Goal: Information Seeking & Learning: Learn about a topic

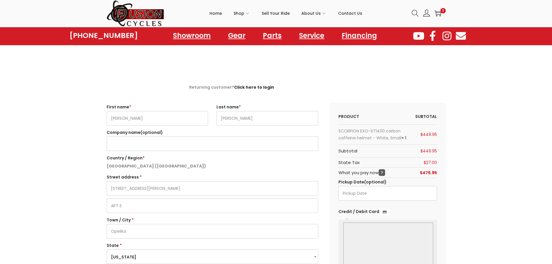
select select "AL"
select select "VA"
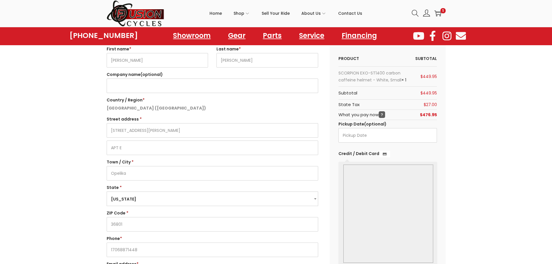
scroll to position [58, 0]
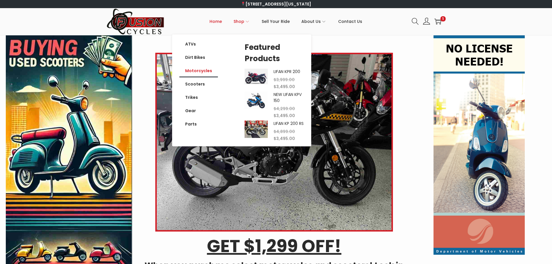
click at [191, 70] on link "Motorcycles" at bounding box center [198, 70] width 39 height 13
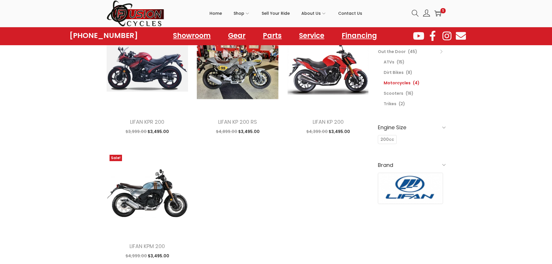
scroll to position [58, 0]
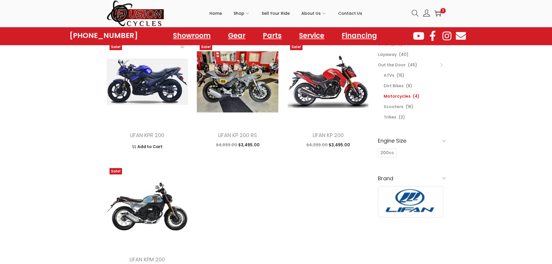
click at [149, 78] on img at bounding box center [148, 82] width 82 height 82
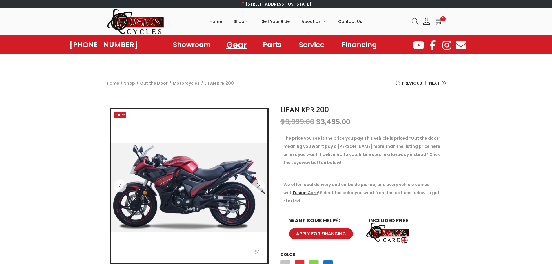
click at [234, 45] on link "Gear" at bounding box center [236, 45] width 35 height 16
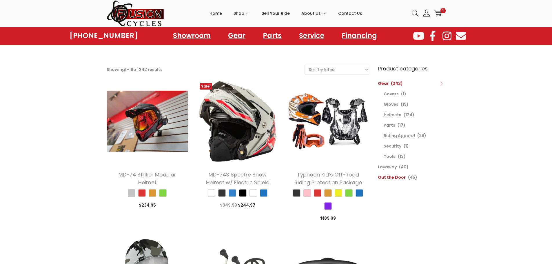
scroll to position [29, 0]
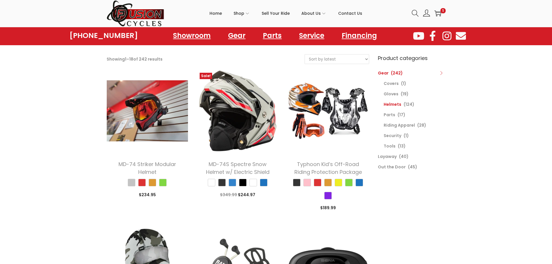
click at [395, 103] on link "Helmets" at bounding box center [393, 104] width 18 height 6
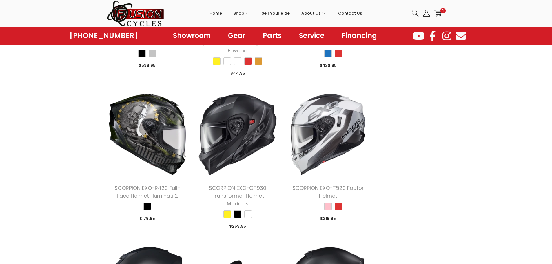
scroll to position [899, 0]
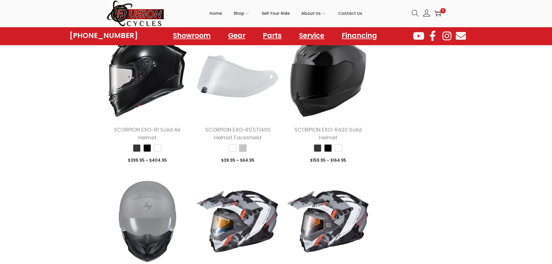
scroll to position [1855, 0]
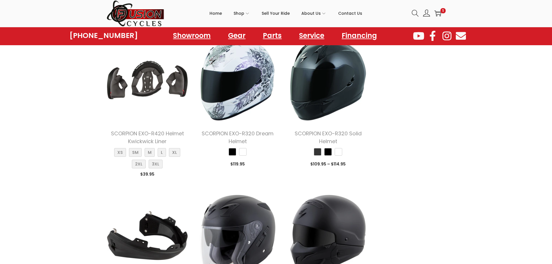
scroll to position [2435, 0]
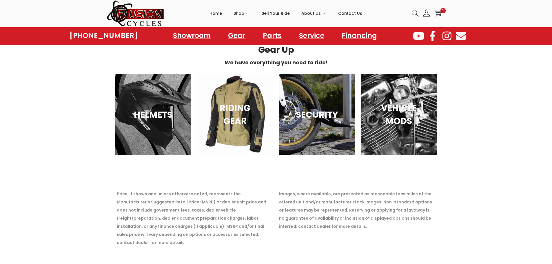
scroll to position [6175, 0]
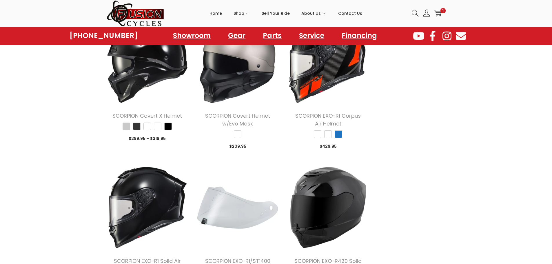
scroll to position [1739, 0]
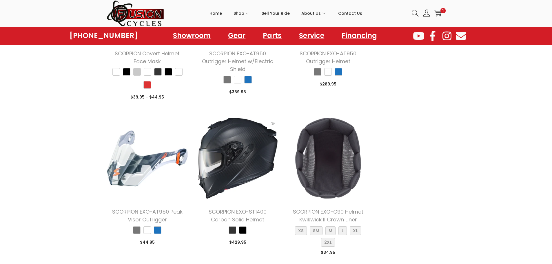
scroll to position [2058, 0]
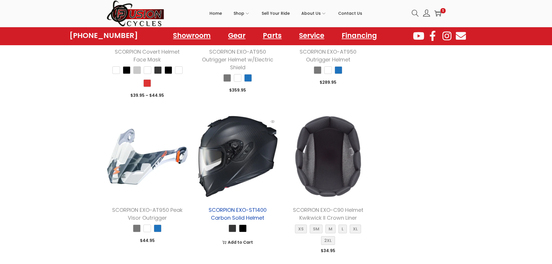
click at [244, 206] on link "SCORPION EXO-ST1400 Carbon Solid Helmet" at bounding box center [238, 213] width 58 height 15
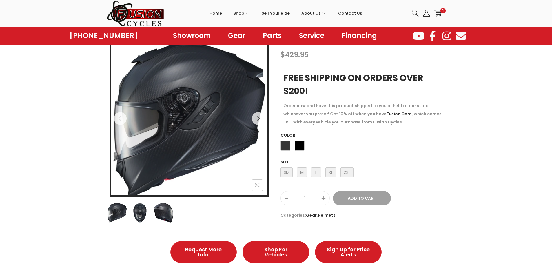
scroll to position [58, 0]
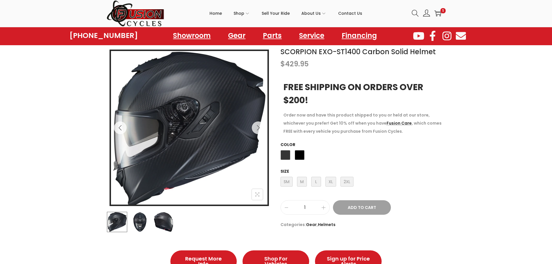
click at [136, 224] on img at bounding box center [140, 222] width 20 height 20
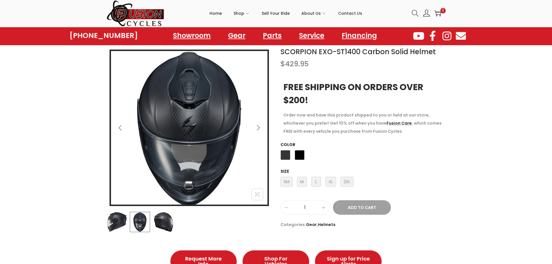
click at [152, 223] on div at bounding box center [189, 222] width 165 height 20
click at [158, 223] on img at bounding box center [163, 222] width 20 height 20
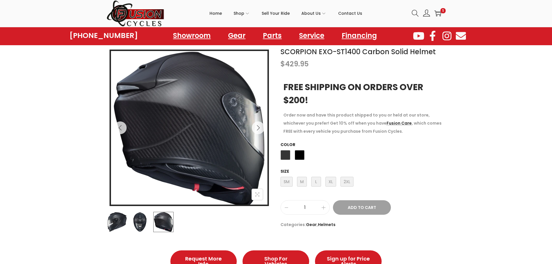
click at [119, 222] on img at bounding box center [117, 222] width 20 height 20
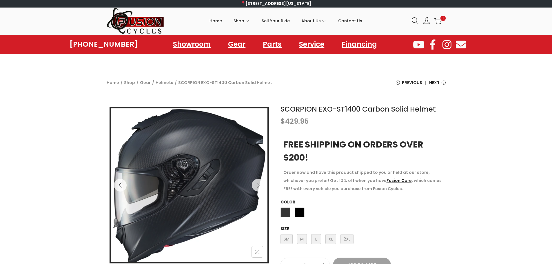
scroll to position [0, 0]
